Goal: Task Accomplishment & Management: Manage account settings

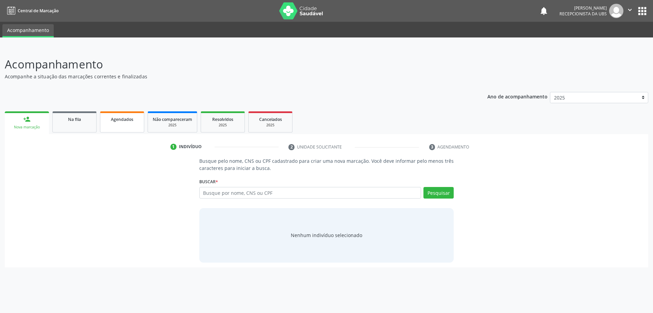
click at [101, 123] on ul "person_add Nova marcação Na fila Agendados Não compareceram 2025 Resolvidos 202…" at bounding box center [327, 122] width 644 height 24
click at [104, 121] on link "Agendados" at bounding box center [122, 121] width 44 height 21
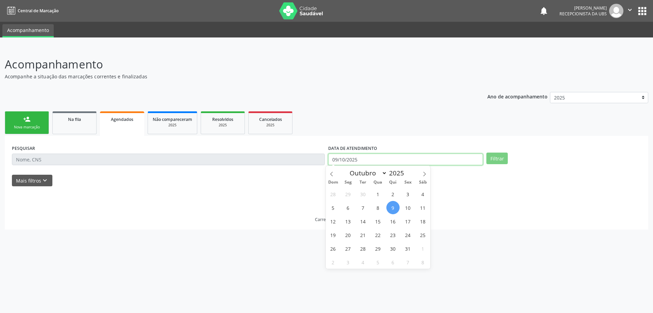
click at [365, 155] on input "09/10/2025" at bounding box center [405, 159] width 155 height 12
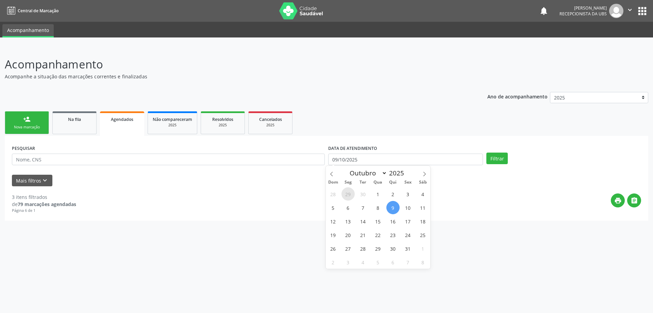
click at [347, 190] on span "29" at bounding box center [348, 193] width 13 height 13
type input "[DATE]"
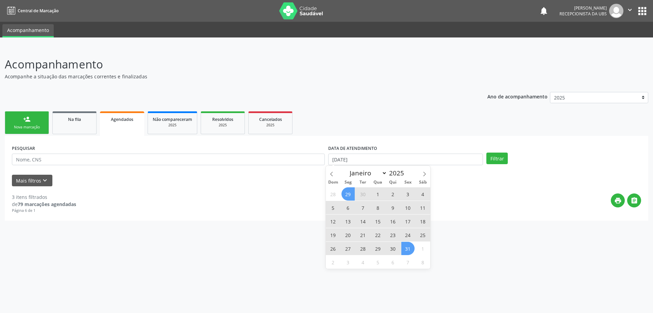
click at [409, 251] on span "31" at bounding box center [407, 248] width 13 height 13
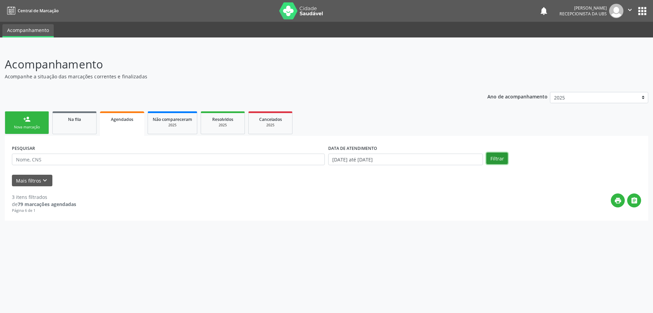
click at [497, 156] on button "Filtrar" at bounding box center [496, 158] width 21 height 12
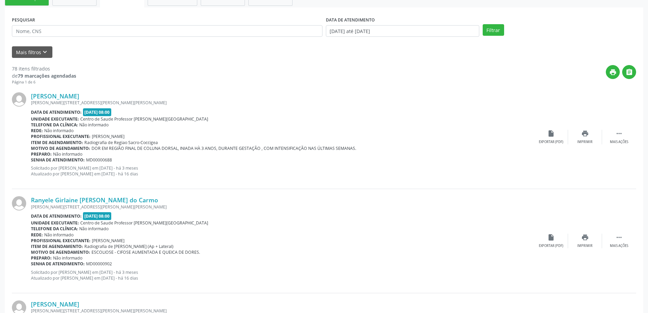
scroll to position [136, 0]
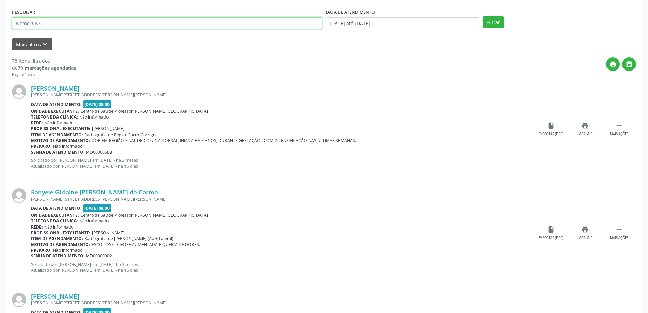
click at [79, 24] on input "text" at bounding box center [167, 23] width 311 height 12
paste input "[PERSON_NAME]"
click at [483, 16] on button "Filtrar" at bounding box center [493, 22] width 21 height 12
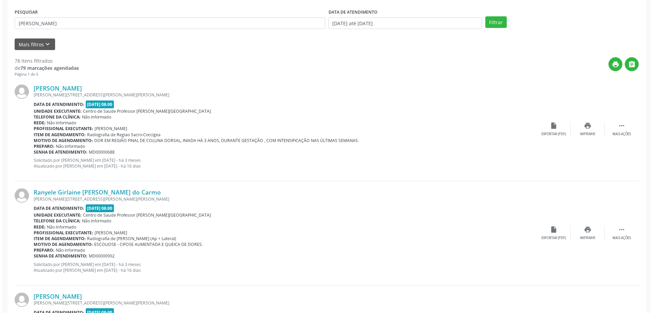
scroll to position [0, 0]
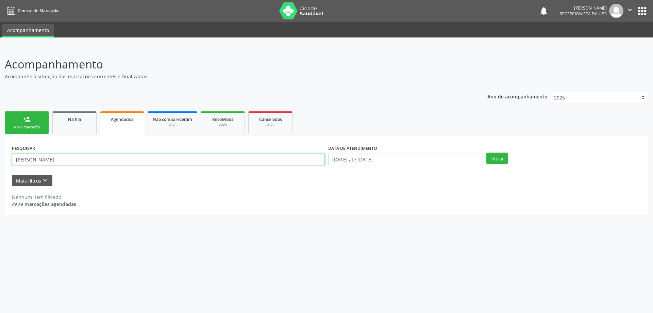
click at [292, 159] on input "[PERSON_NAME]" at bounding box center [168, 159] width 313 height 12
type input "Z"
click at [117, 123] on link "Agendados" at bounding box center [122, 123] width 44 height 24
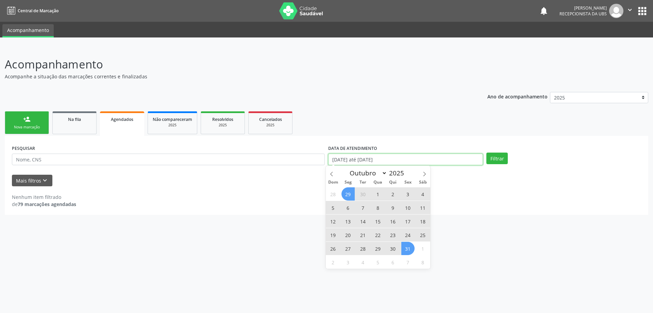
click at [343, 164] on input "[DATE] até [DATE]" at bounding box center [405, 159] width 155 height 12
click at [493, 157] on button "Filtrar" at bounding box center [496, 158] width 21 height 12
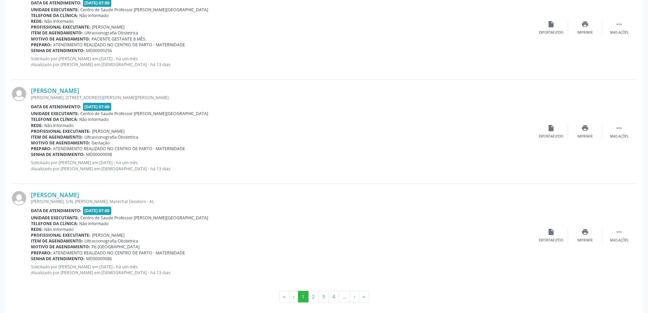
scroll to position [1490, 0]
